Goal: Transaction & Acquisition: Subscribe to service/newsletter

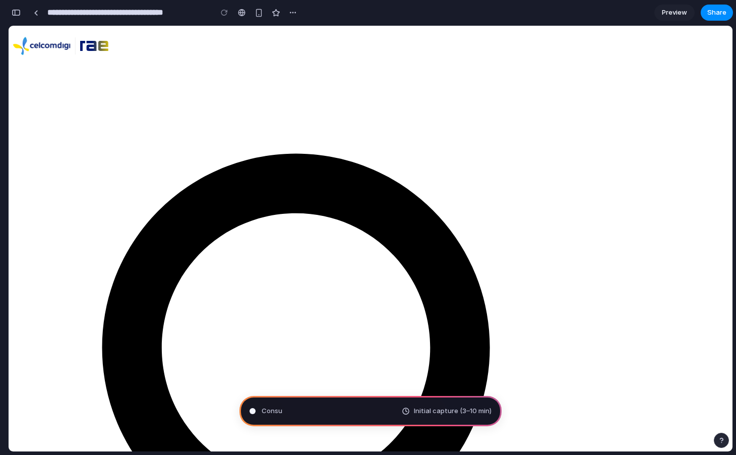
type input "**********"
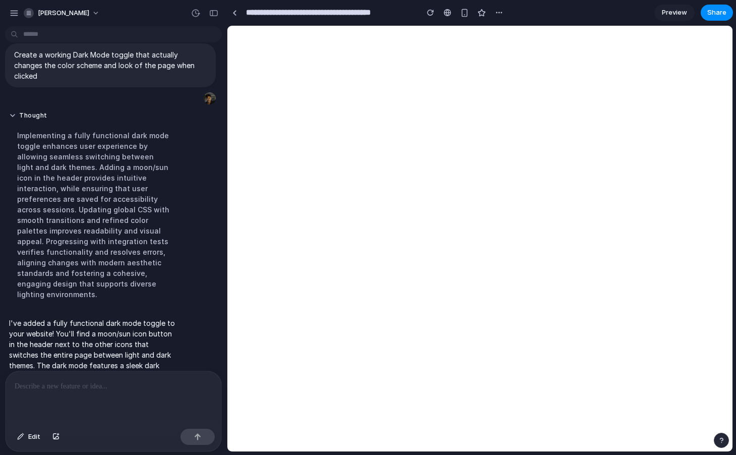
scroll to position [63, 0]
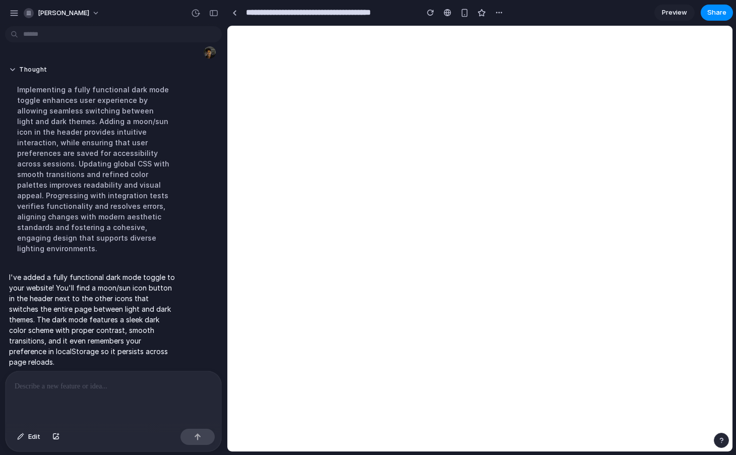
click at [83, 393] on div at bounding box center [114, 397] width 216 height 53
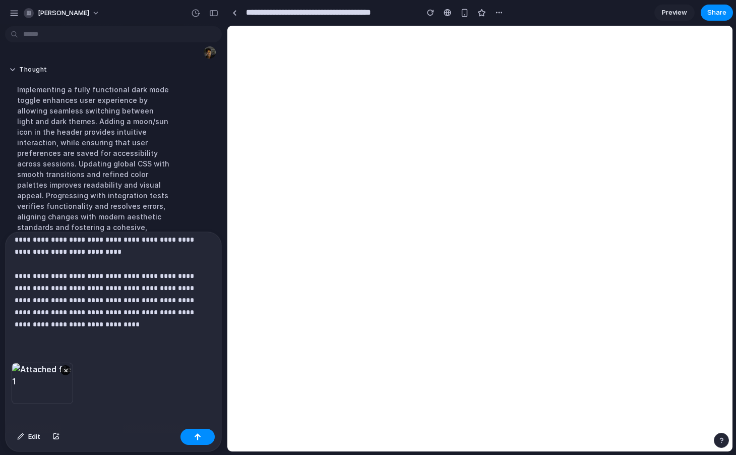
scroll to position [64, 0]
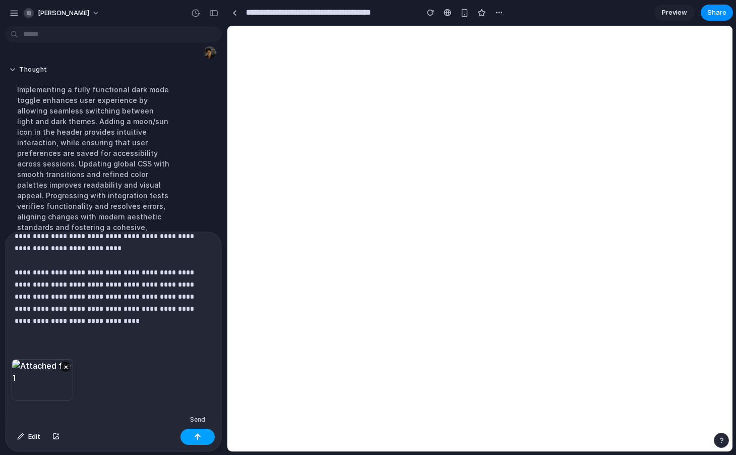
click at [190, 439] on button "button" at bounding box center [197, 436] width 34 height 16
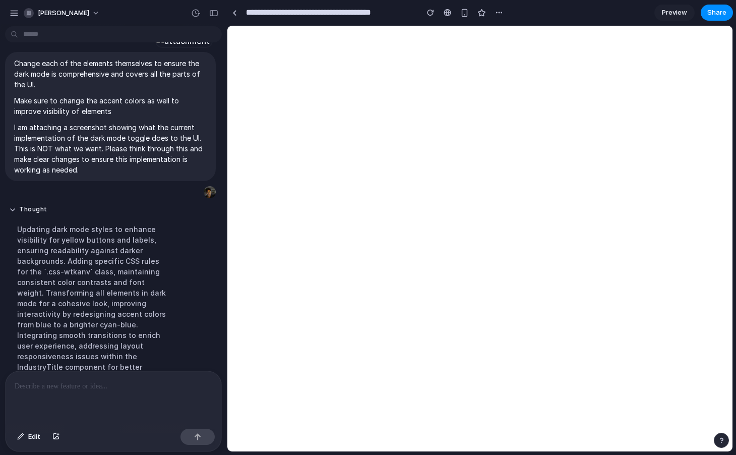
scroll to position [569, 0]
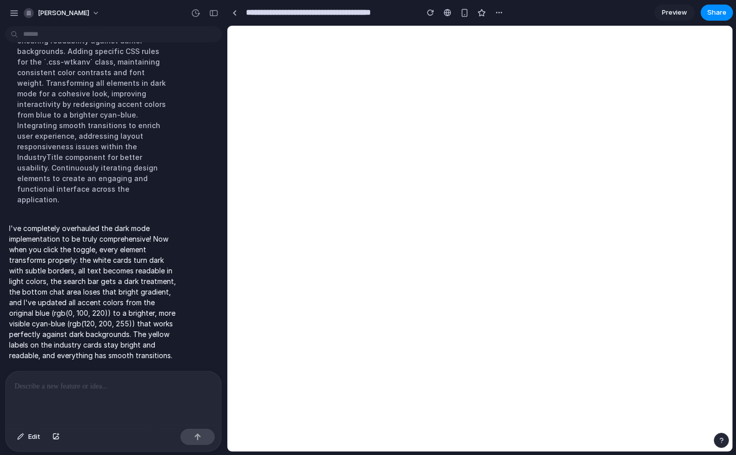
click at [133, 400] on div at bounding box center [114, 397] width 216 height 53
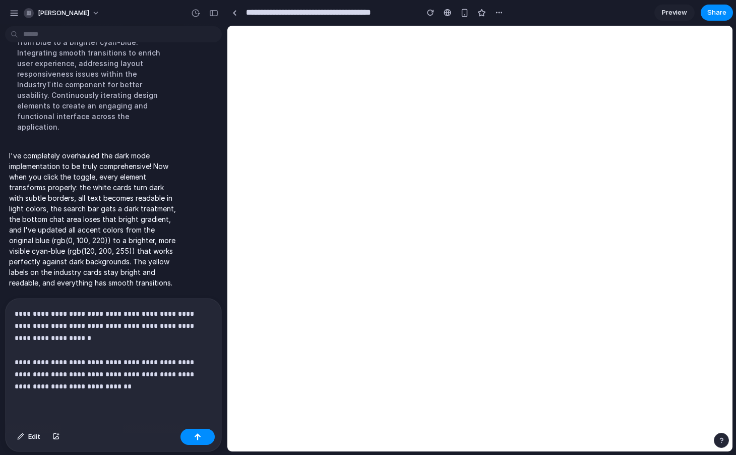
click at [56, 334] on p "**********" at bounding box center [112, 349] width 194 height 85
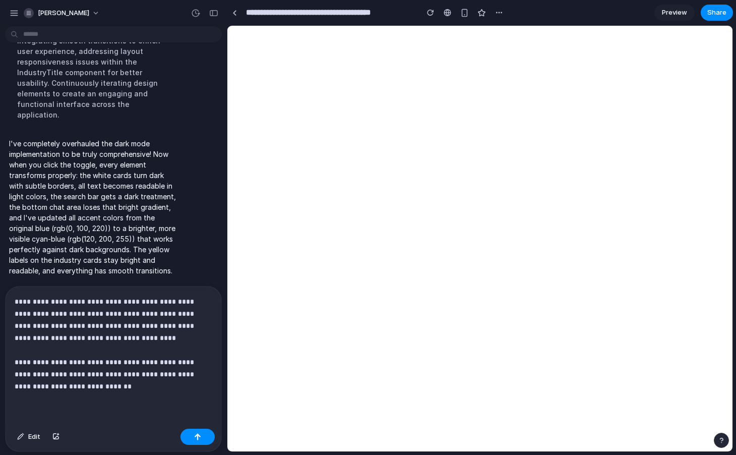
click at [78, 323] on p "**********" at bounding box center [112, 343] width 194 height 97
click at [209, 436] on button "button" at bounding box center [197, 436] width 34 height 16
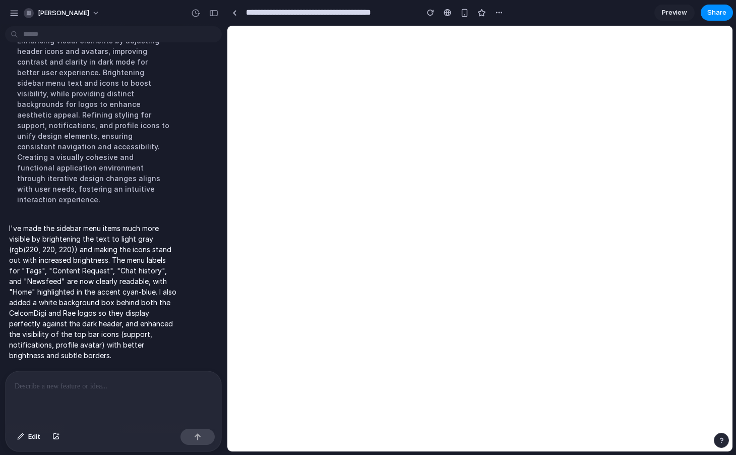
scroll to position [836, 0]
click at [207, 288] on div "I've made the sidebar menu items much more visible by brightening the text to l…" at bounding box center [110, 292] width 211 height 150
click at [73, 388] on div at bounding box center [114, 397] width 216 height 53
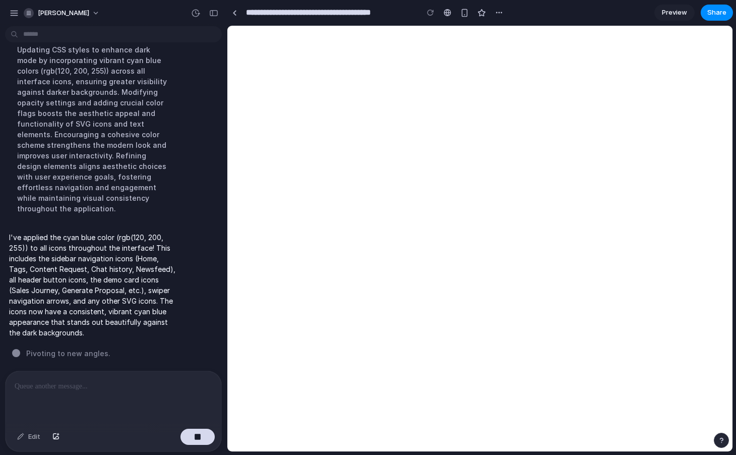
scroll to position [1044, 0]
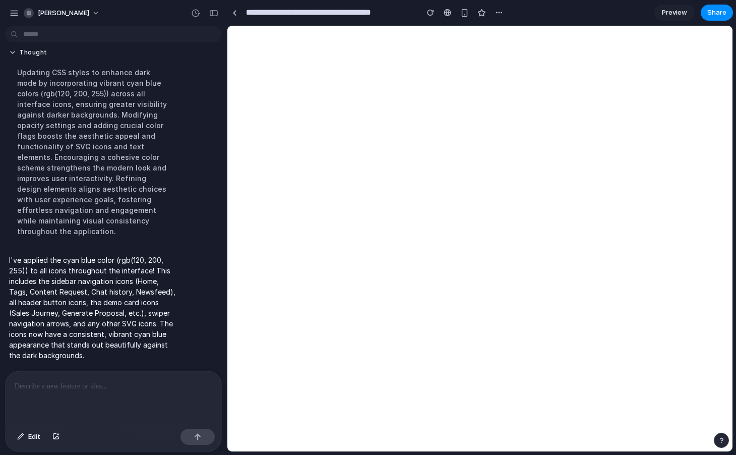
click at [686, 12] on span "Preview" at bounding box center [674, 13] width 25 height 10
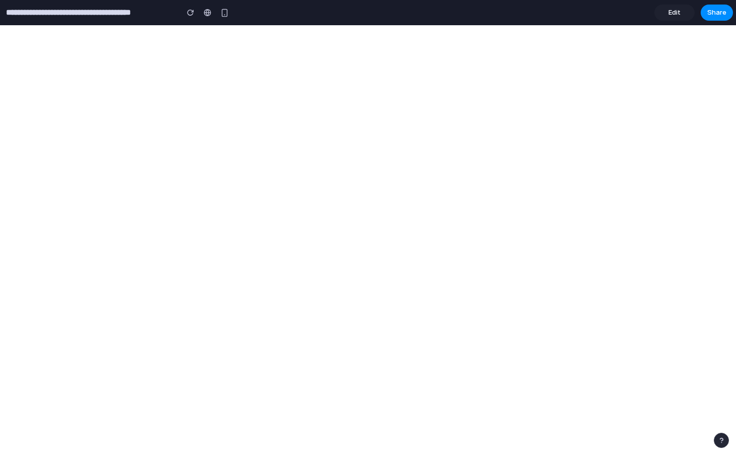
drag, startPoint x: 665, startPoint y: 14, endPoint x: 659, endPoint y: 20, distance: 8.9
click at [665, 14] on link "Edit" at bounding box center [674, 13] width 40 height 16
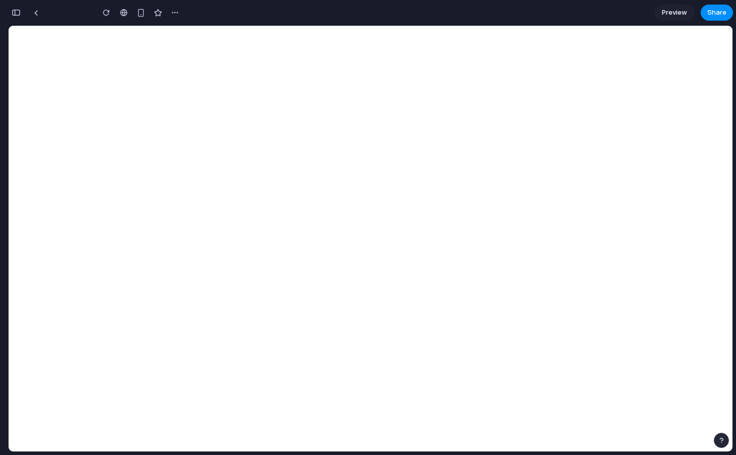
scroll to position [1737, 0]
click at [675, 8] on span "Preview" at bounding box center [674, 13] width 25 height 10
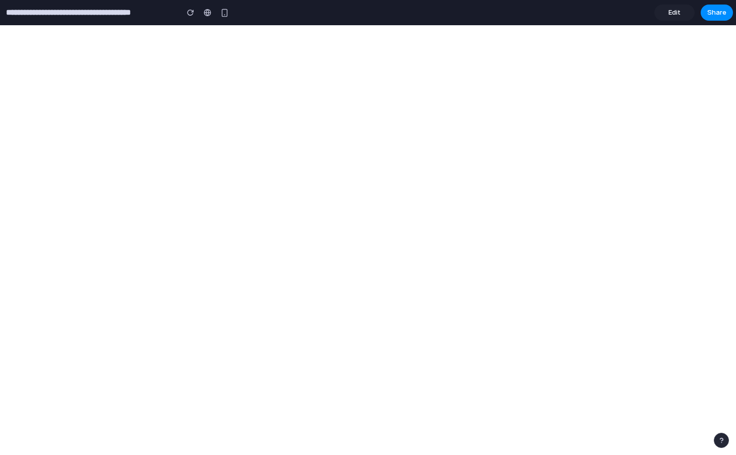
click at [675, 8] on span "Edit" at bounding box center [674, 13] width 12 height 10
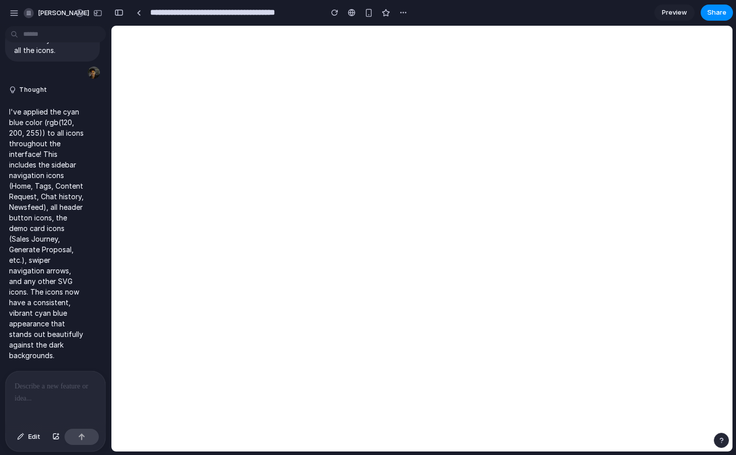
click at [70, 383] on p at bounding box center [56, 386] width 82 height 12
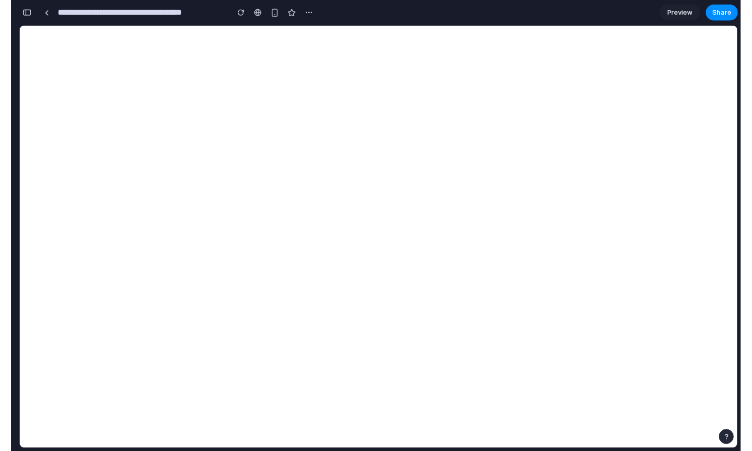
scroll to position [2692, 0]
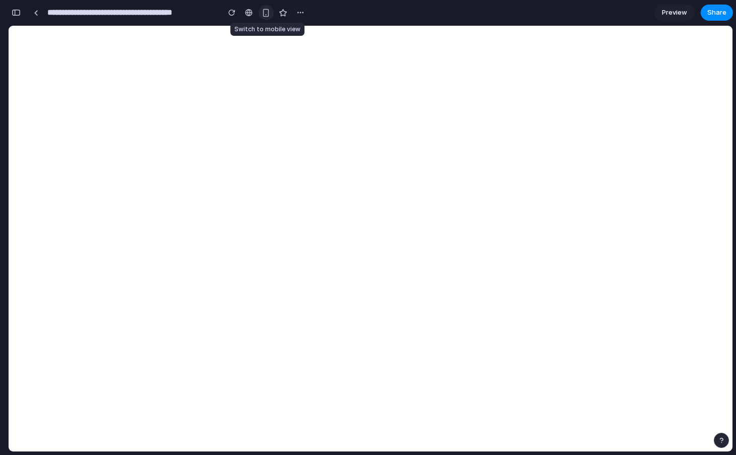
click at [266, 12] on div "button" at bounding box center [266, 13] width 9 height 9
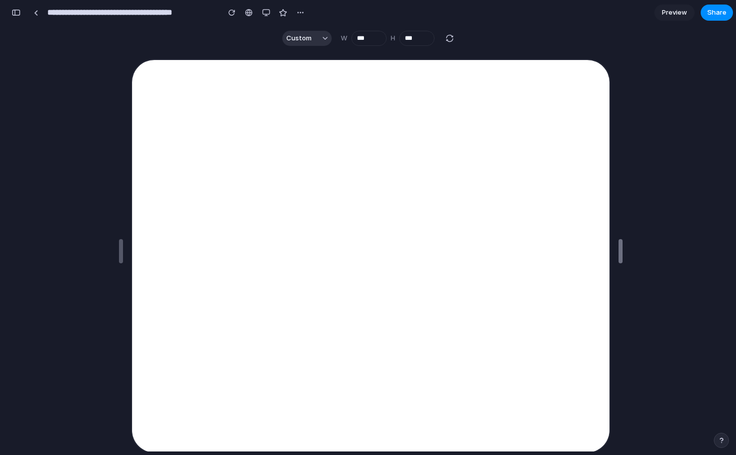
type input "***"
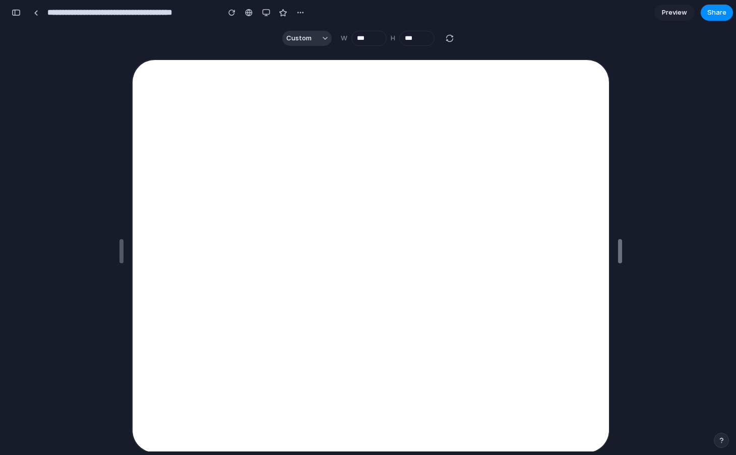
drag, startPoint x: 480, startPoint y: 249, endPoint x: 620, endPoint y: 270, distance: 141.7
click at [280, 9] on div "button" at bounding box center [283, 13] width 9 height 9
click at [299, 11] on div "button" at bounding box center [300, 13] width 8 height 8
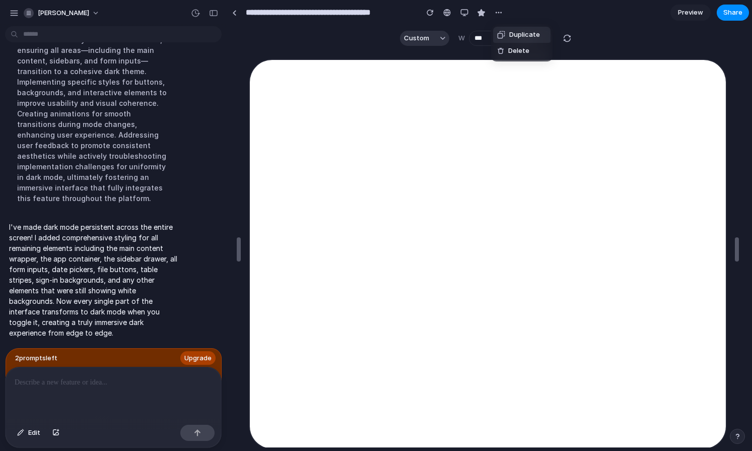
scroll to position [1285, 0]
click at [628, 81] on div "Duplicate Delete" at bounding box center [376, 225] width 752 height 451
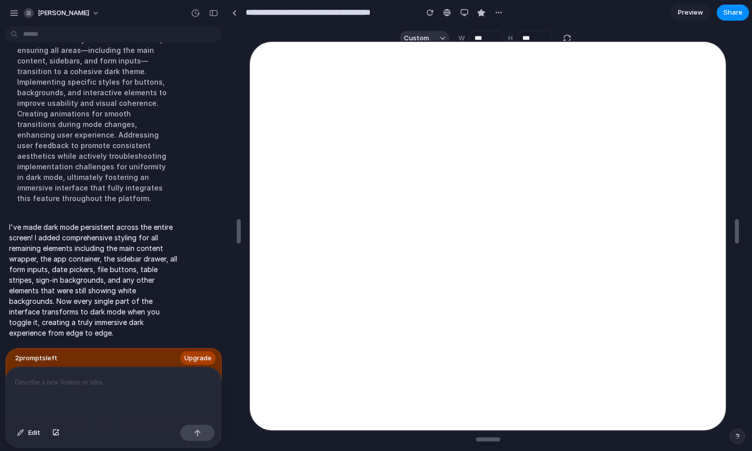
scroll to position [1184, 0]
click at [214, 12] on div "button" at bounding box center [213, 13] width 9 height 7
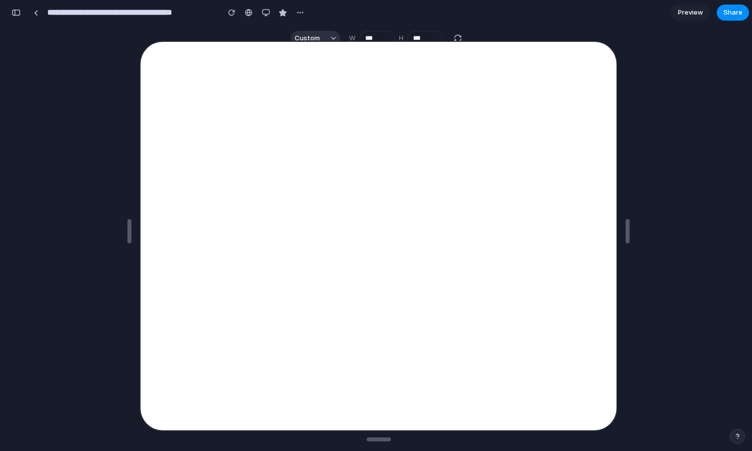
click at [685, 15] on span "Preview" at bounding box center [690, 13] width 25 height 10
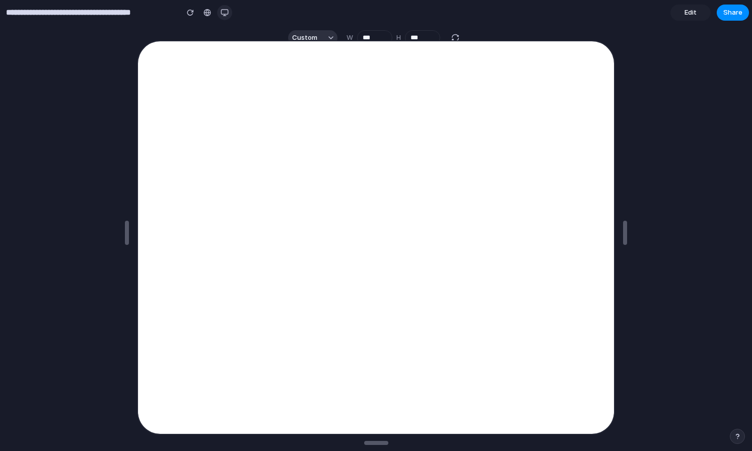
click at [222, 10] on div "button" at bounding box center [225, 13] width 8 height 8
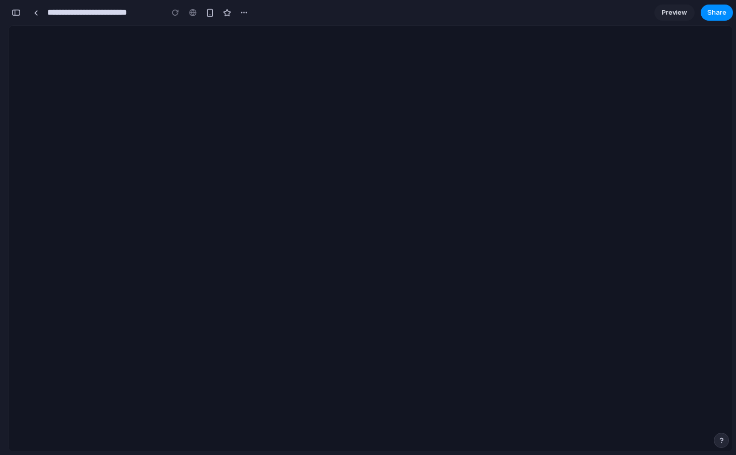
scroll to position [0, 9]
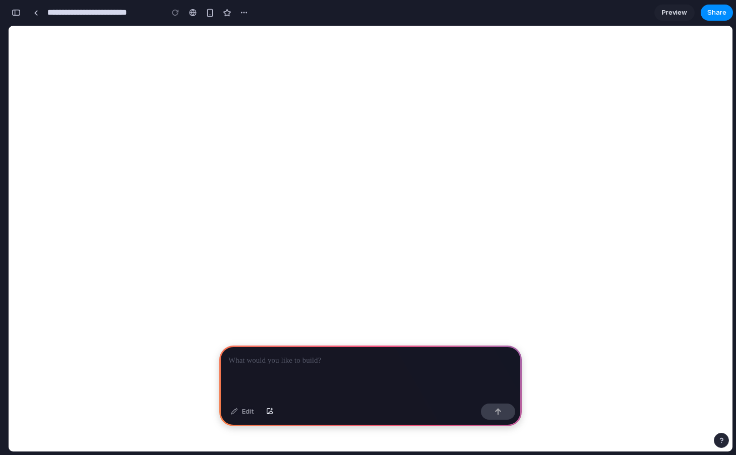
click at [295, 348] on div at bounding box center [370, 372] width 302 height 54
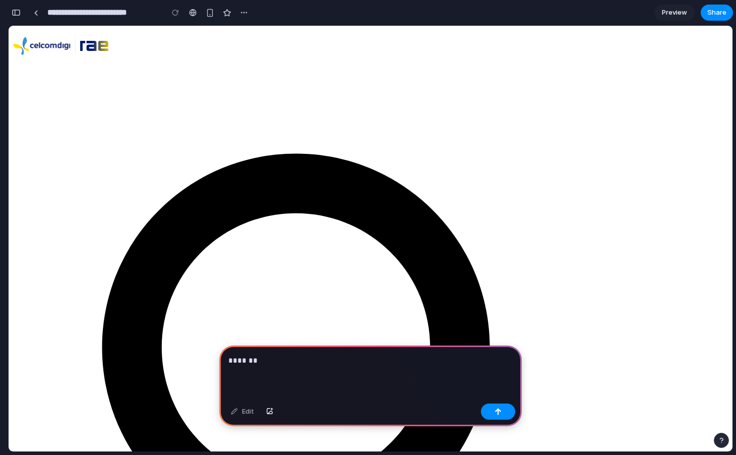
scroll to position [0, 0]
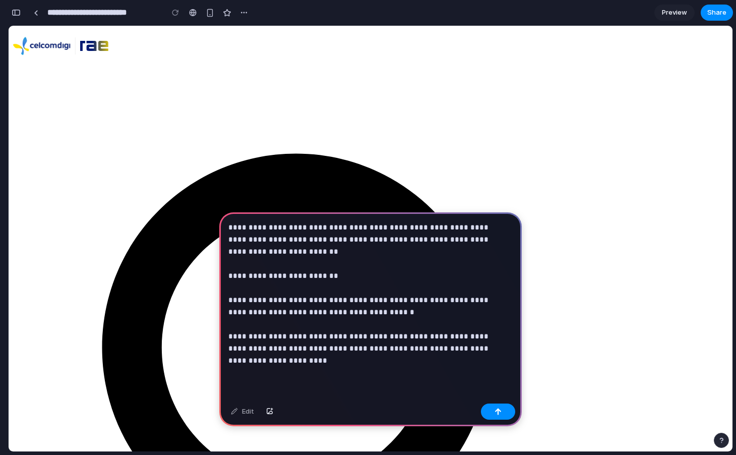
drag, startPoint x: 364, startPoint y: 243, endPoint x: 282, endPoint y: 247, distance: 82.2
click at [282, 247] on p "**********" at bounding box center [368, 293] width 280 height 145
click at [304, 381] on div "**********" at bounding box center [370, 305] width 302 height 187
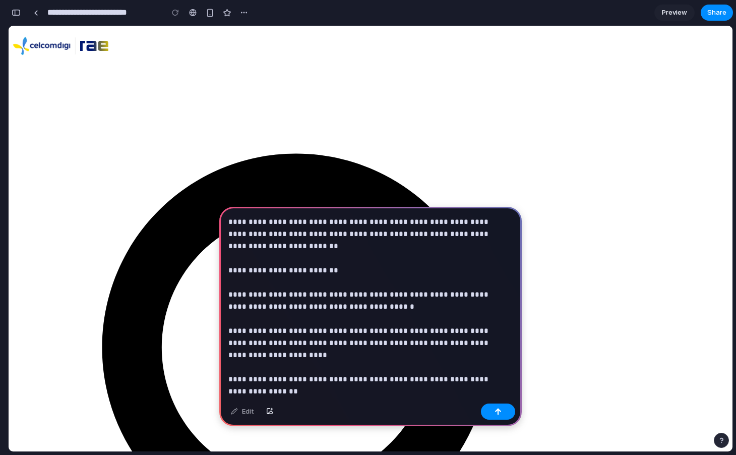
scroll to position [3, 0]
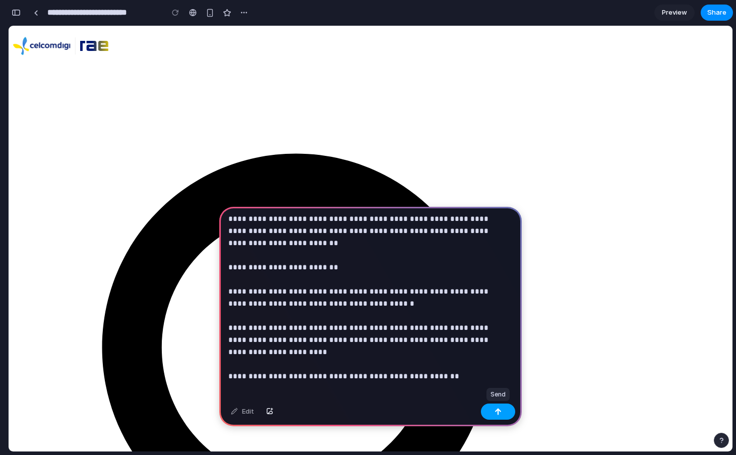
click at [498, 405] on button "button" at bounding box center [498, 411] width 34 height 16
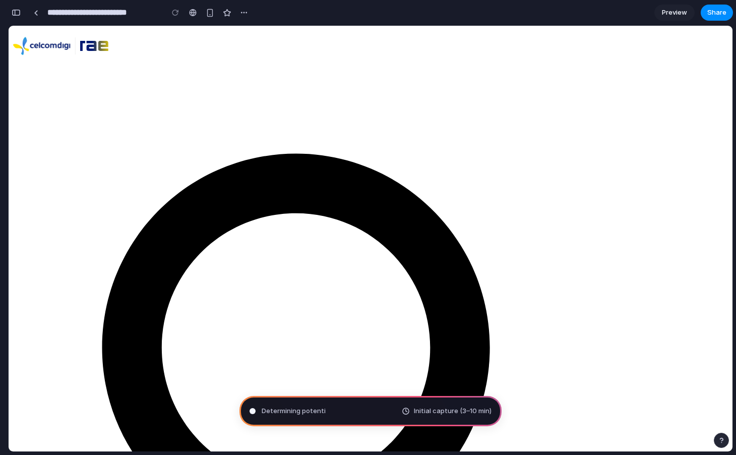
type input "**********"
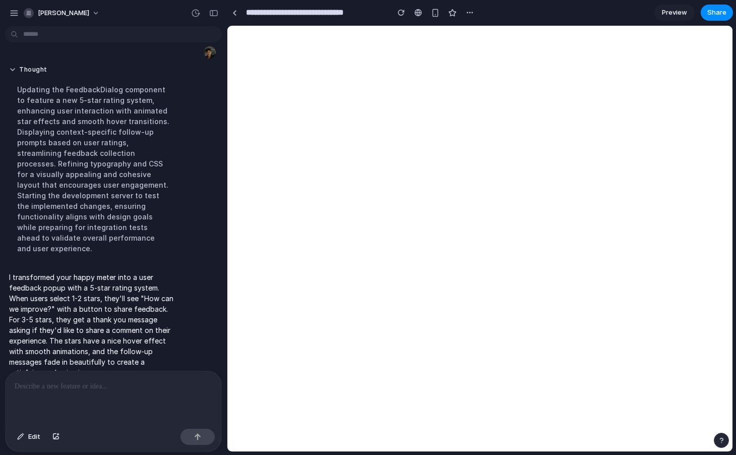
scroll to position [0, 0]
click at [86, 400] on div at bounding box center [114, 397] width 216 height 53
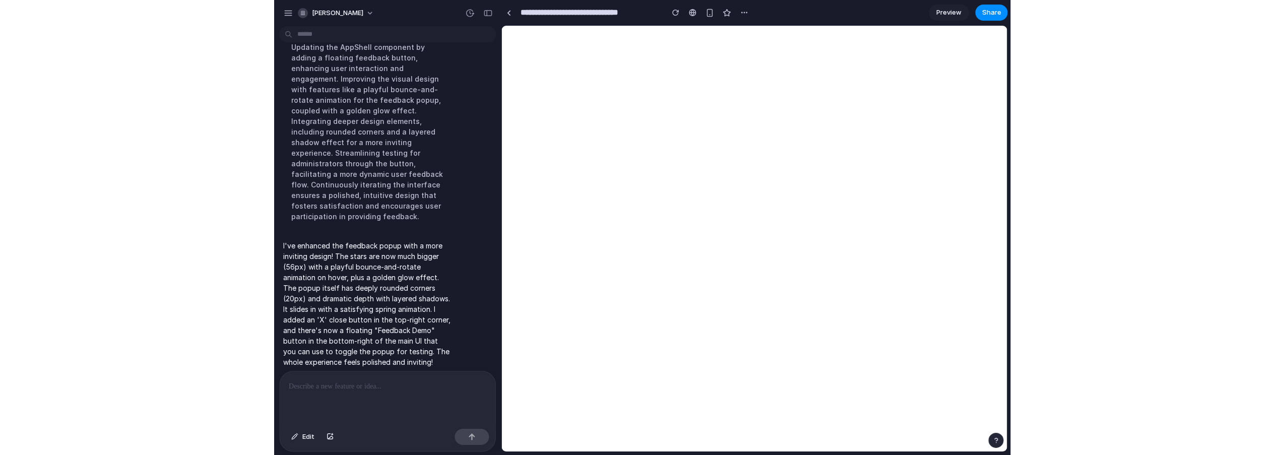
scroll to position [501, 0]
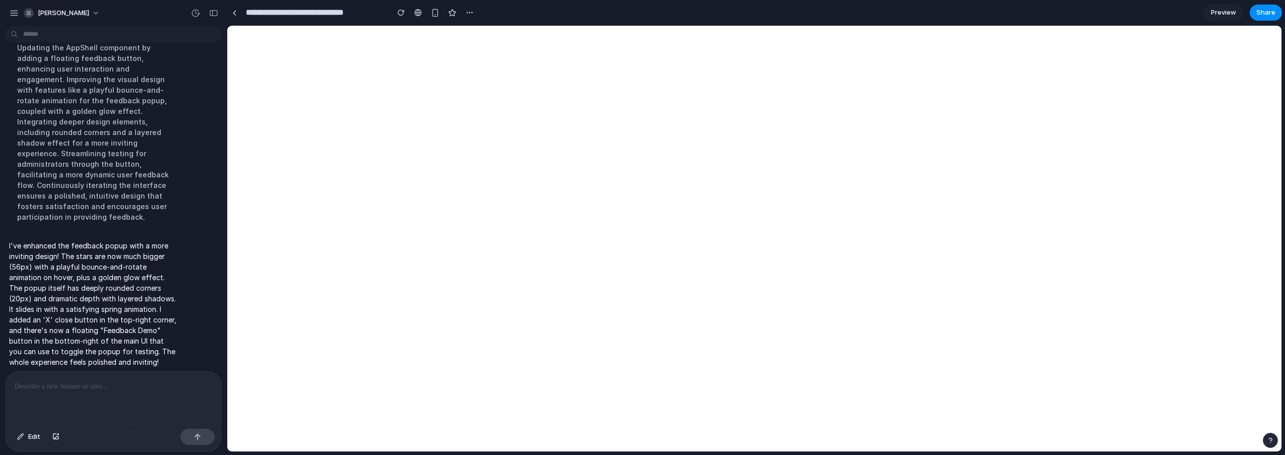
click at [735, 439] on div "button" at bounding box center [1270, 440] width 7 height 7
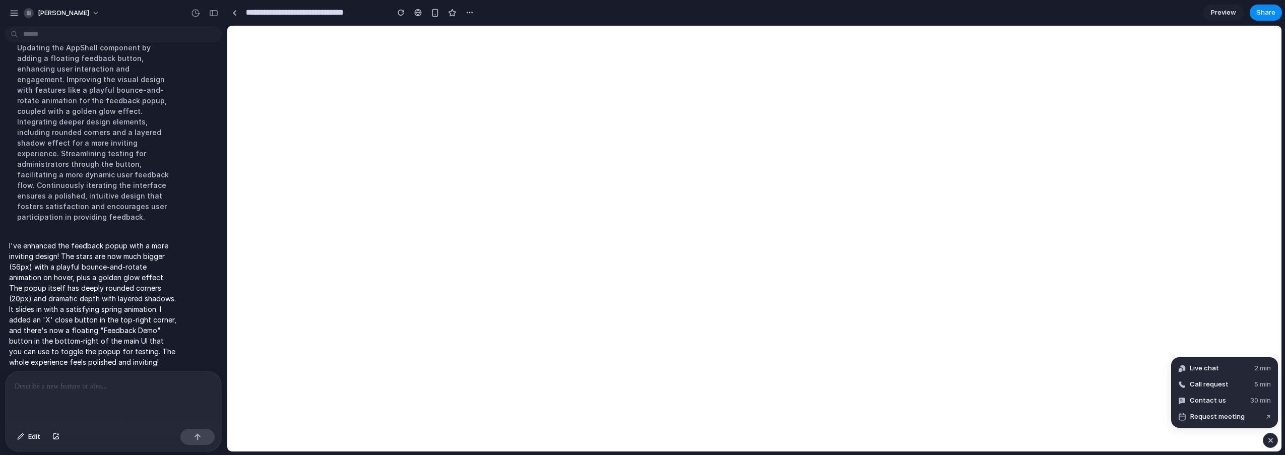
click at [735, 434] on div "button" at bounding box center [1271, 440] width 9 height 12
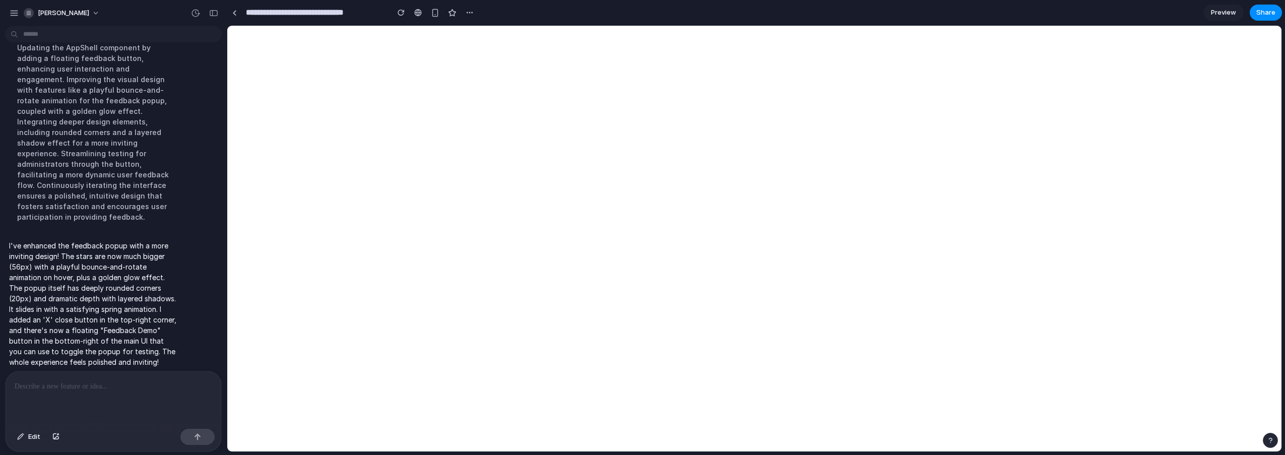
click at [142, 384] on p at bounding box center [112, 387] width 194 height 12
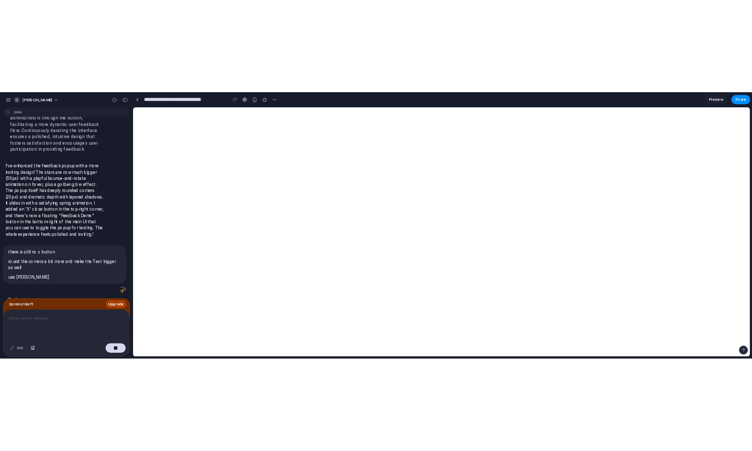
scroll to position [634, 0]
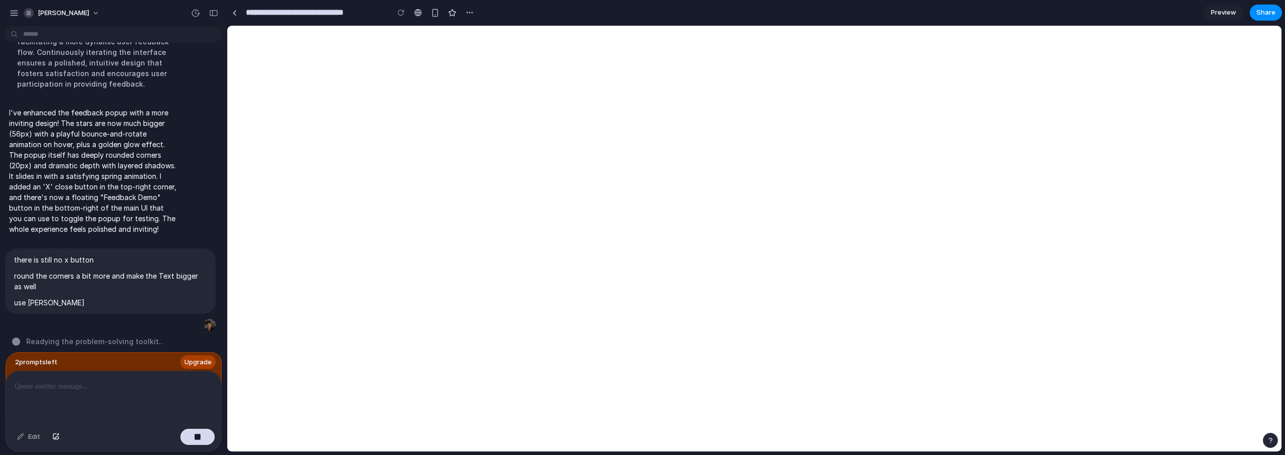
drag, startPoint x: 196, startPoint y: 356, endPoint x: 135, endPoint y: 213, distance: 155.4
click at [135, 213] on p "I've enhanced the feedback popup with a more inviting design! The stars are now…" at bounding box center [93, 170] width 168 height 127
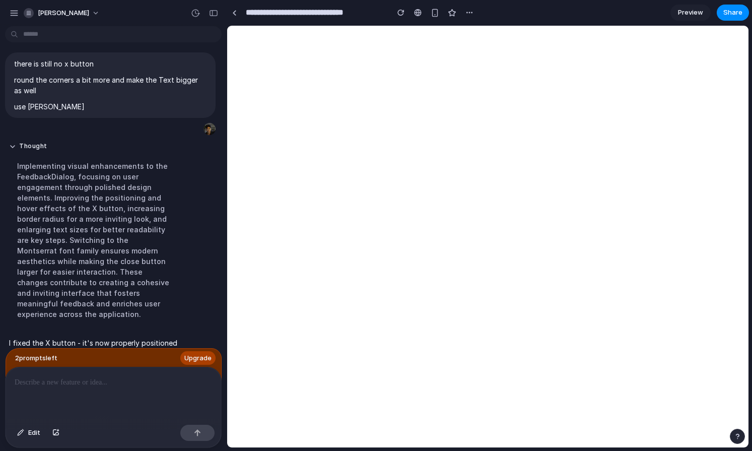
scroll to position [729, 0]
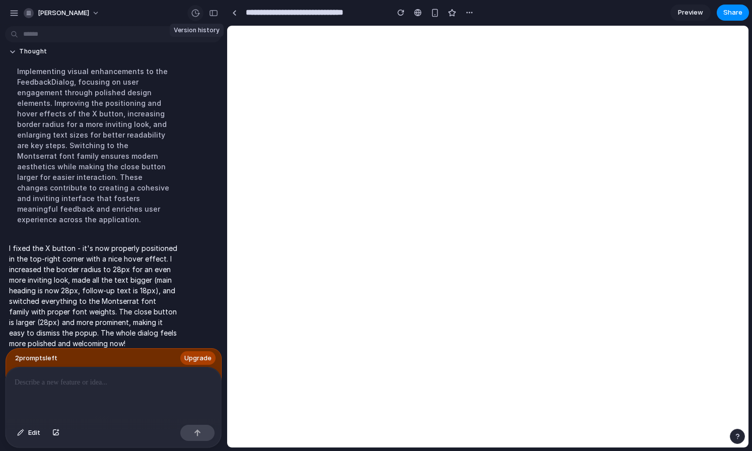
click at [197, 14] on div "button" at bounding box center [195, 13] width 9 height 9
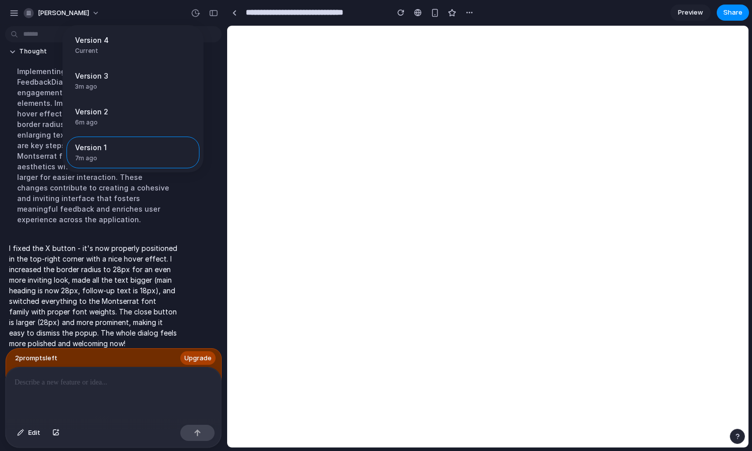
click at [511, 261] on div "Version 4 Current Version 3 3m ago Restore Version 2 6m ago Restore Version 1 7…" at bounding box center [376, 225] width 752 height 451
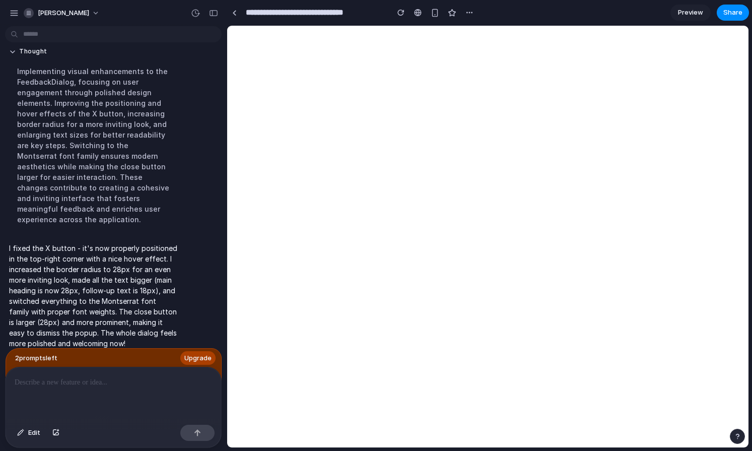
click at [697, 9] on span "Preview" at bounding box center [690, 13] width 25 height 10
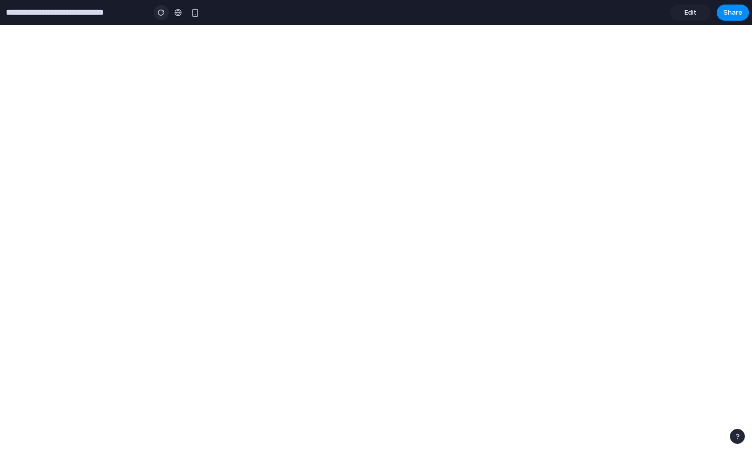
click at [154, 16] on button "button" at bounding box center [161, 12] width 15 height 15
click at [160, 13] on div "button" at bounding box center [161, 12] width 7 height 7
click at [3, 13] on div "**********" at bounding box center [101, 13] width 203 height 18
drag, startPoint x: 660, startPoint y: 13, endPoint x: 684, endPoint y: 13, distance: 24.2
click at [662, 13] on section "**********" at bounding box center [374, 12] width 749 height 25
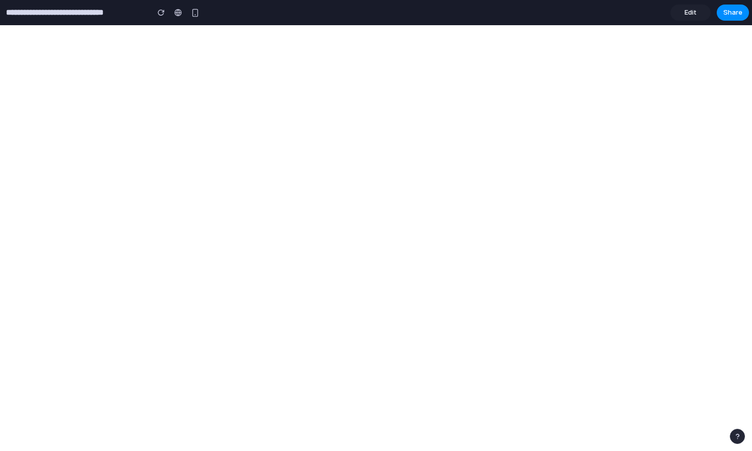
click at [700, 12] on link "Edit" at bounding box center [691, 13] width 40 height 16
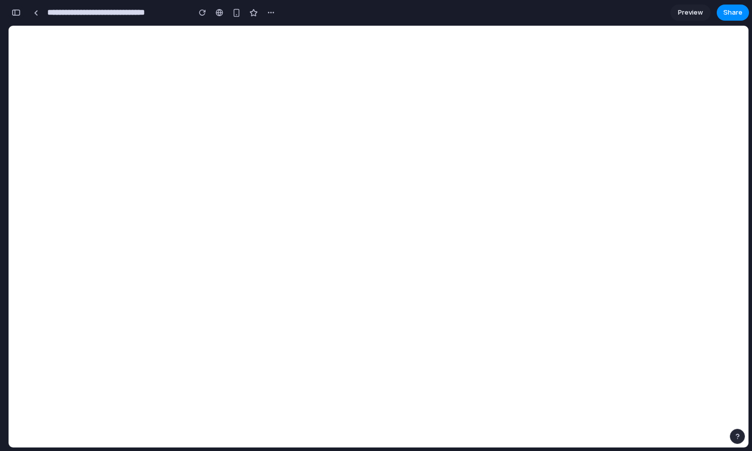
click at [20, 14] on div "button" at bounding box center [16, 12] width 9 height 7
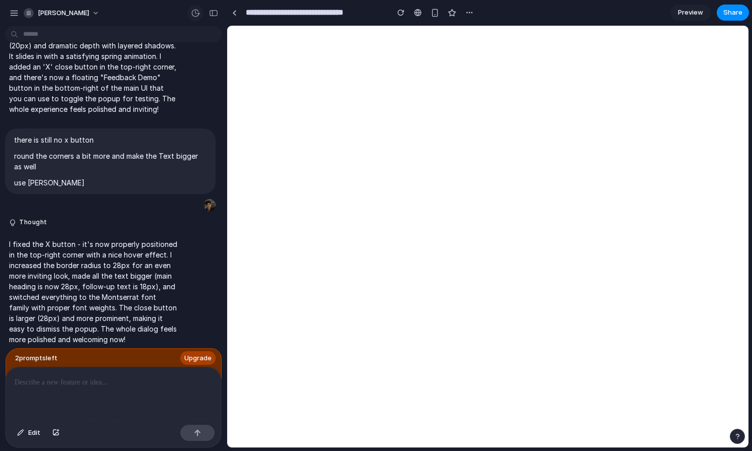
click at [199, 8] on button "button" at bounding box center [195, 13] width 16 height 16
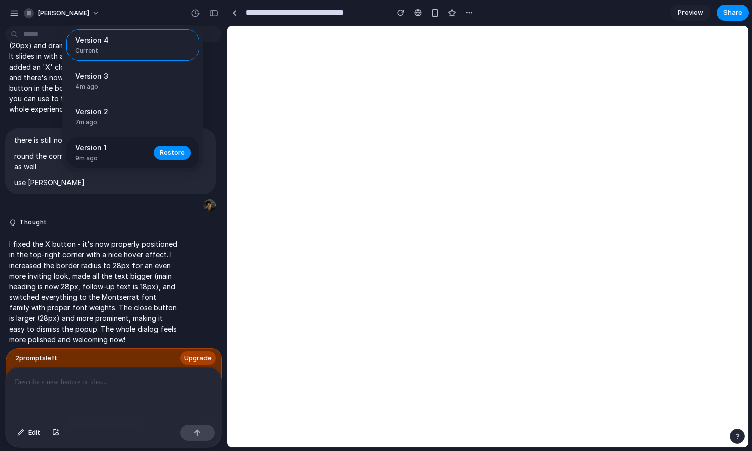
click at [117, 143] on span "Version 1" at bounding box center [111, 147] width 73 height 11
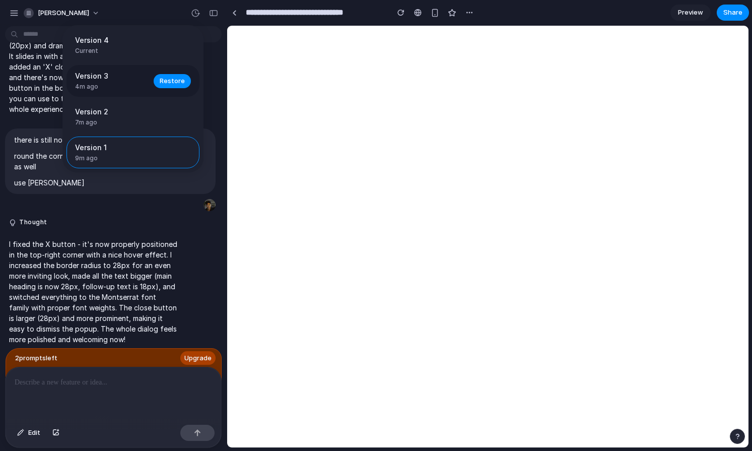
click at [119, 75] on span "Version 3" at bounding box center [111, 76] width 73 height 11
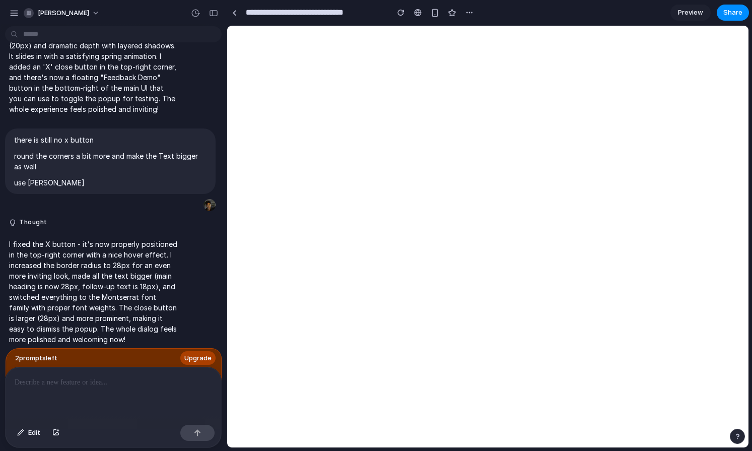
click at [666, 429] on div "Version 4 Current Version 3 4m ago Restore Version 2 7m ago Restore Version 1 9…" at bounding box center [376, 225] width 752 height 451
click at [198, 15] on div "button" at bounding box center [195, 13] width 9 height 9
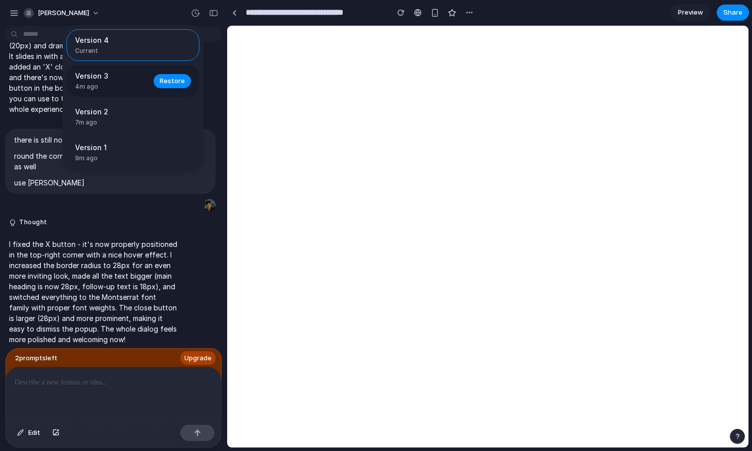
click at [116, 88] on span "4m ago" at bounding box center [111, 86] width 73 height 9
click at [675, 408] on div "Version 4 Current Version 3 4m ago Restore Version 2 7m ago Restore Version 1 9…" at bounding box center [376, 225] width 752 height 451
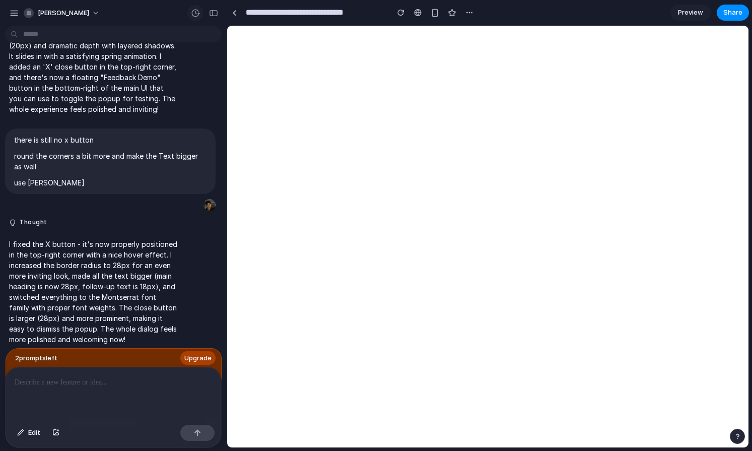
click at [199, 15] on div "button" at bounding box center [195, 13] width 9 height 9
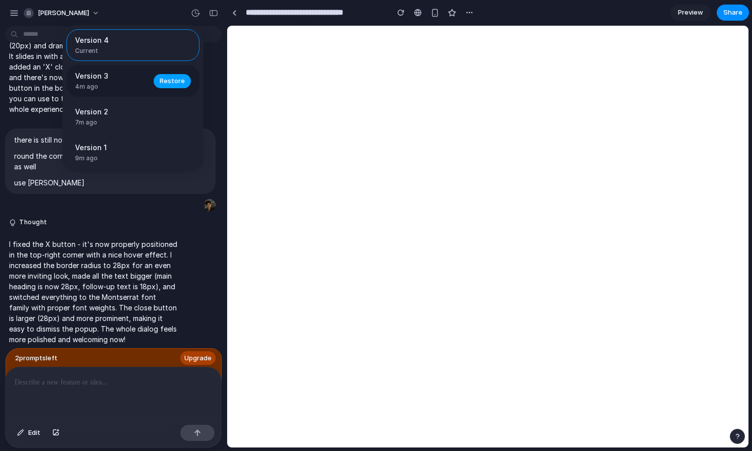
click at [173, 80] on span "Restore" at bounding box center [172, 81] width 25 height 10
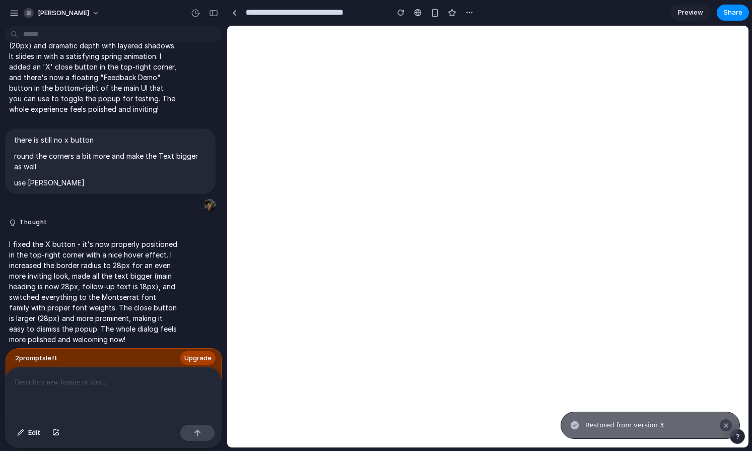
click at [724, 423] on div "Notifications alt+T" at bounding box center [727, 426] width 8 height 8
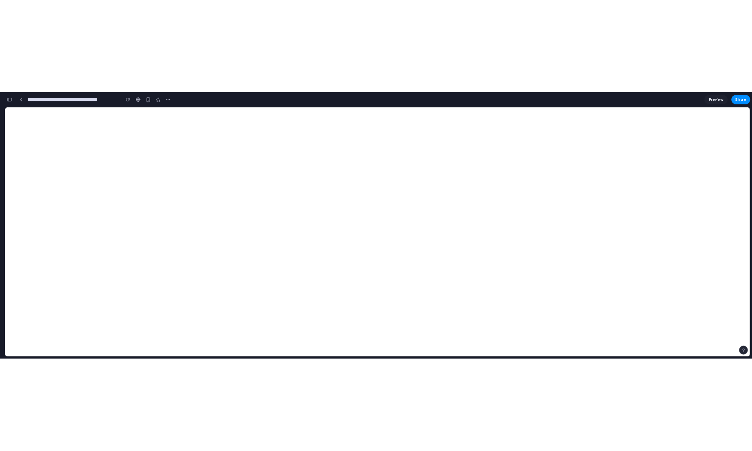
scroll to position [3174, 0]
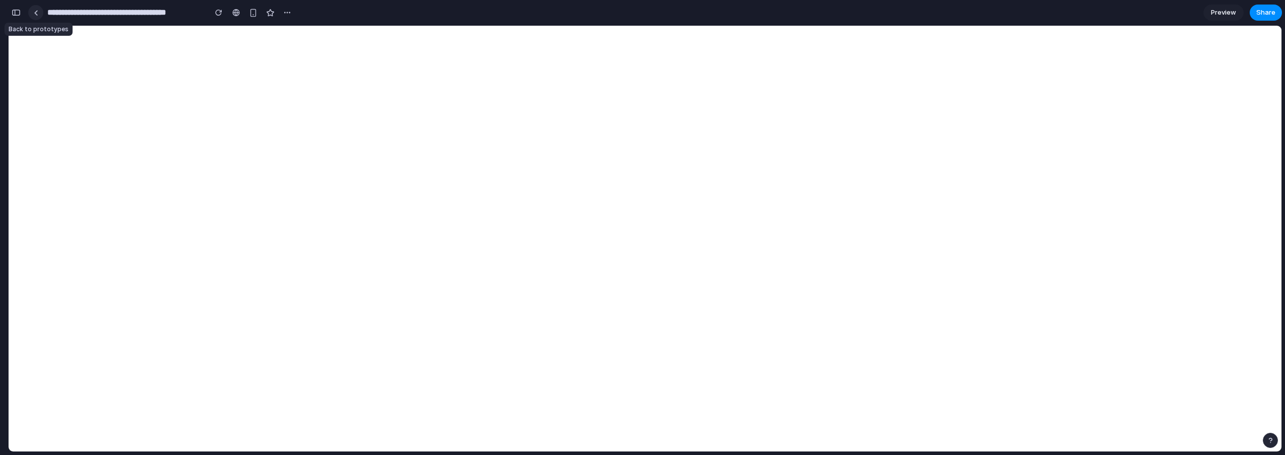
click at [33, 15] on link at bounding box center [35, 12] width 15 height 15
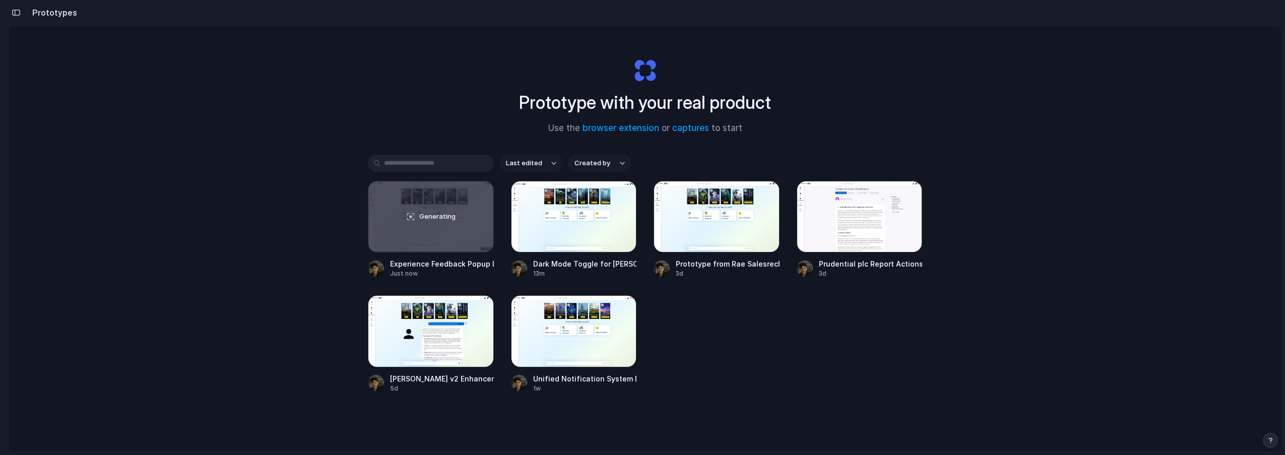
click at [592, 55] on div "Prototype with your real product Use the browser extension or captures to start" at bounding box center [645, 92] width 403 height 109
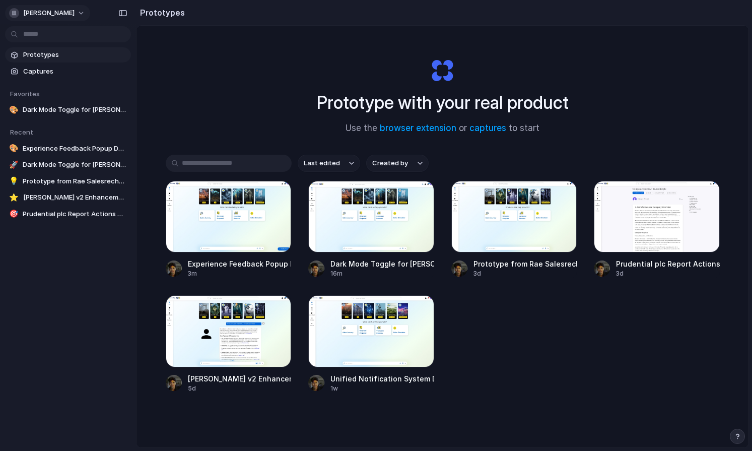
click at [39, 11] on span "[PERSON_NAME]" at bounding box center [48, 13] width 51 height 10
click at [50, 36] on li "Settings" at bounding box center [49, 36] width 84 height 16
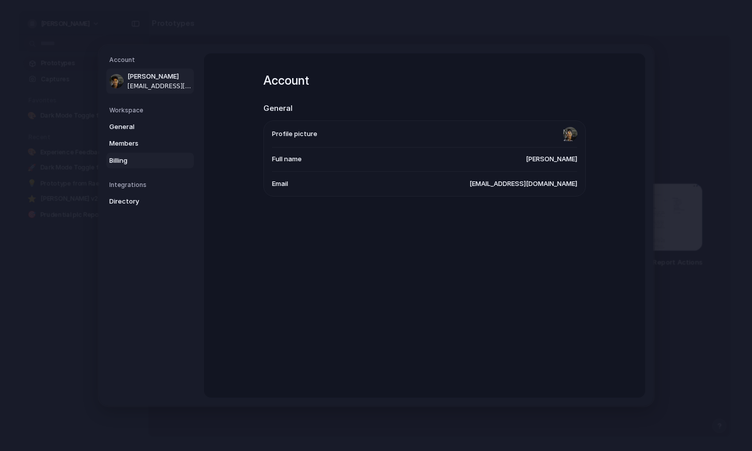
click at [132, 158] on span "Billing" at bounding box center [141, 161] width 65 height 10
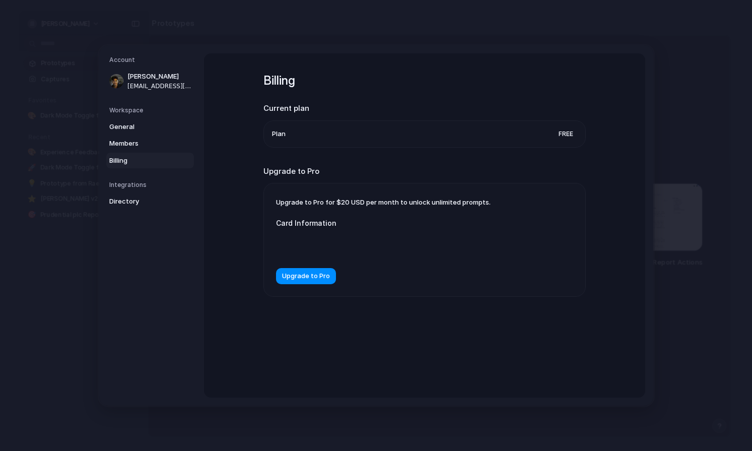
click at [566, 134] on span "Free" at bounding box center [566, 134] width 23 height 10
click at [315, 274] on span "Upgrade to Pro" at bounding box center [306, 276] width 48 height 10
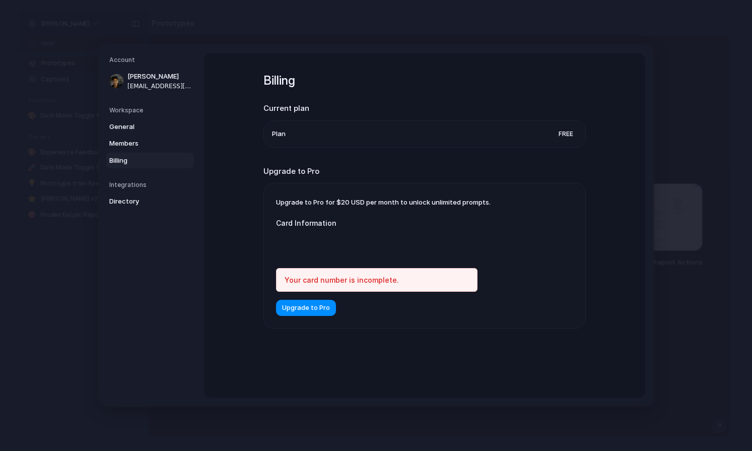
click at [290, 197] on div "Upgrade to Pro for $20 USD per month to unlock unlimited prompts. Card Informat…" at bounding box center [425, 255] width 322 height 145
click at [445, 202] on span "Upgrade to Pro for $20 USD per month to unlock unlimited prompts." at bounding box center [383, 202] width 215 height 8
drag, startPoint x: 449, startPoint y: 201, endPoint x: 498, endPoint y: 201, distance: 49.4
click at [498, 201] on div "Upgrade to Pro for $20 USD per month to unlock unlimited prompts. Card Informat…" at bounding box center [425, 255] width 322 height 145
click at [336, 222] on label "Card Information" at bounding box center [377, 223] width 202 height 11
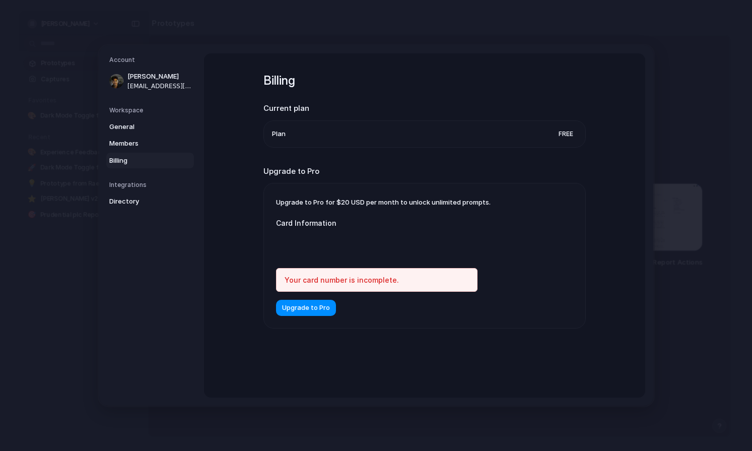
click at [327, 216] on form "Card Information Your card number is incomplete. Upgrade to Pro" at bounding box center [377, 262] width 202 height 108
drag, startPoint x: 660, startPoint y: 122, endPoint x: 654, endPoint y: 122, distance: 6.0
